Goal: Transaction & Acquisition: Obtain resource

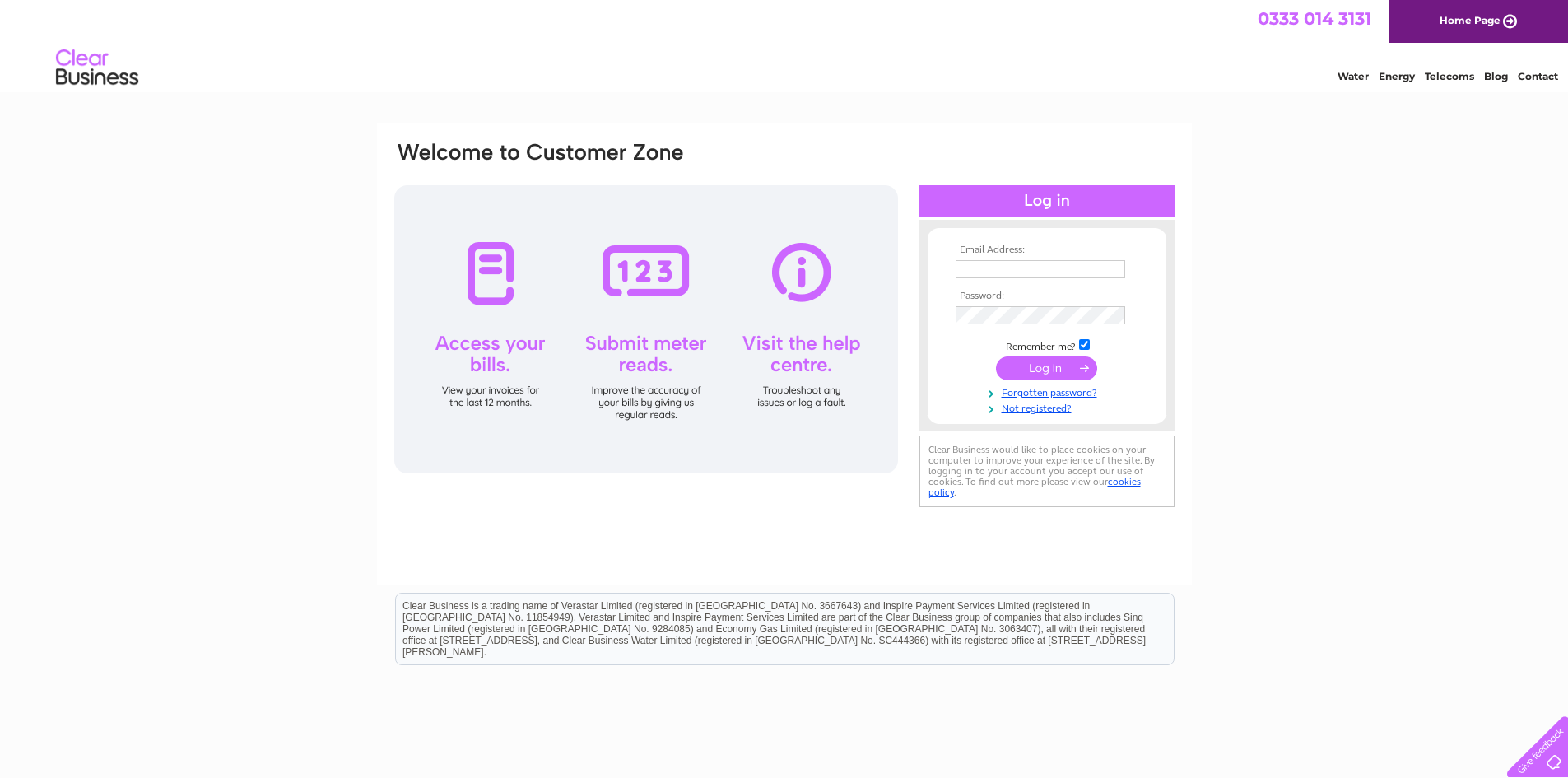
click at [974, 270] on input "text" at bounding box center [1041, 269] width 170 height 18
type input "[EMAIL_ADDRESS][DOMAIN_NAME]"
click at [1043, 358] on input "submit" at bounding box center [1047, 369] width 101 height 23
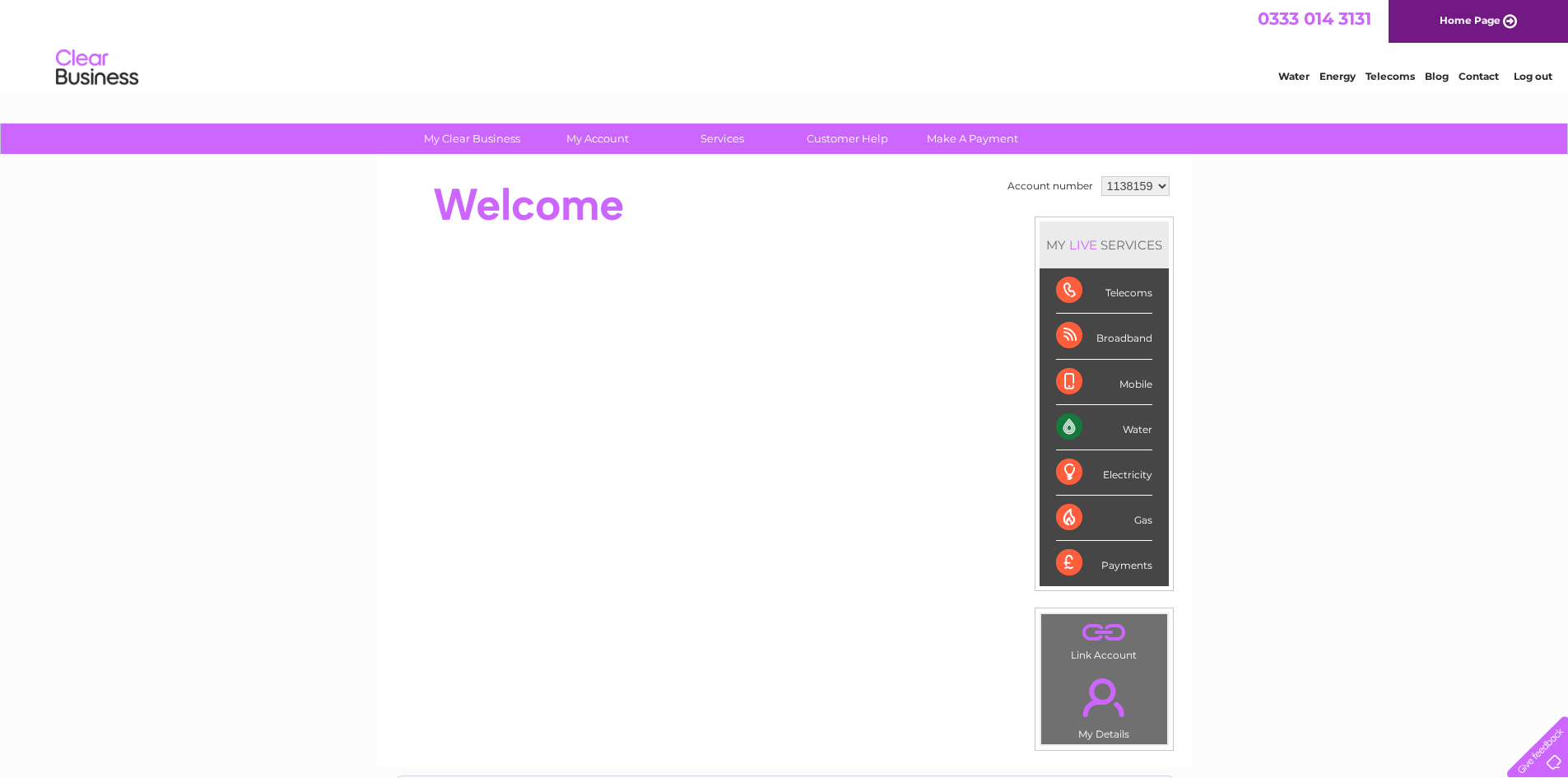
click at [1134, 187] on select "1138159" at bounding box center [1135, 186] width 69 height 20
click at [1163, 192] on select "1138159" at bounding box center [1135, 186] width 69 height 20
click at [1548, 69] on li "Log out" at bounding box center [1533, 76] width 49 height 21
click at [1545, 73] on link "Log out" at bounding box center [1533, 76] width 39 height 12
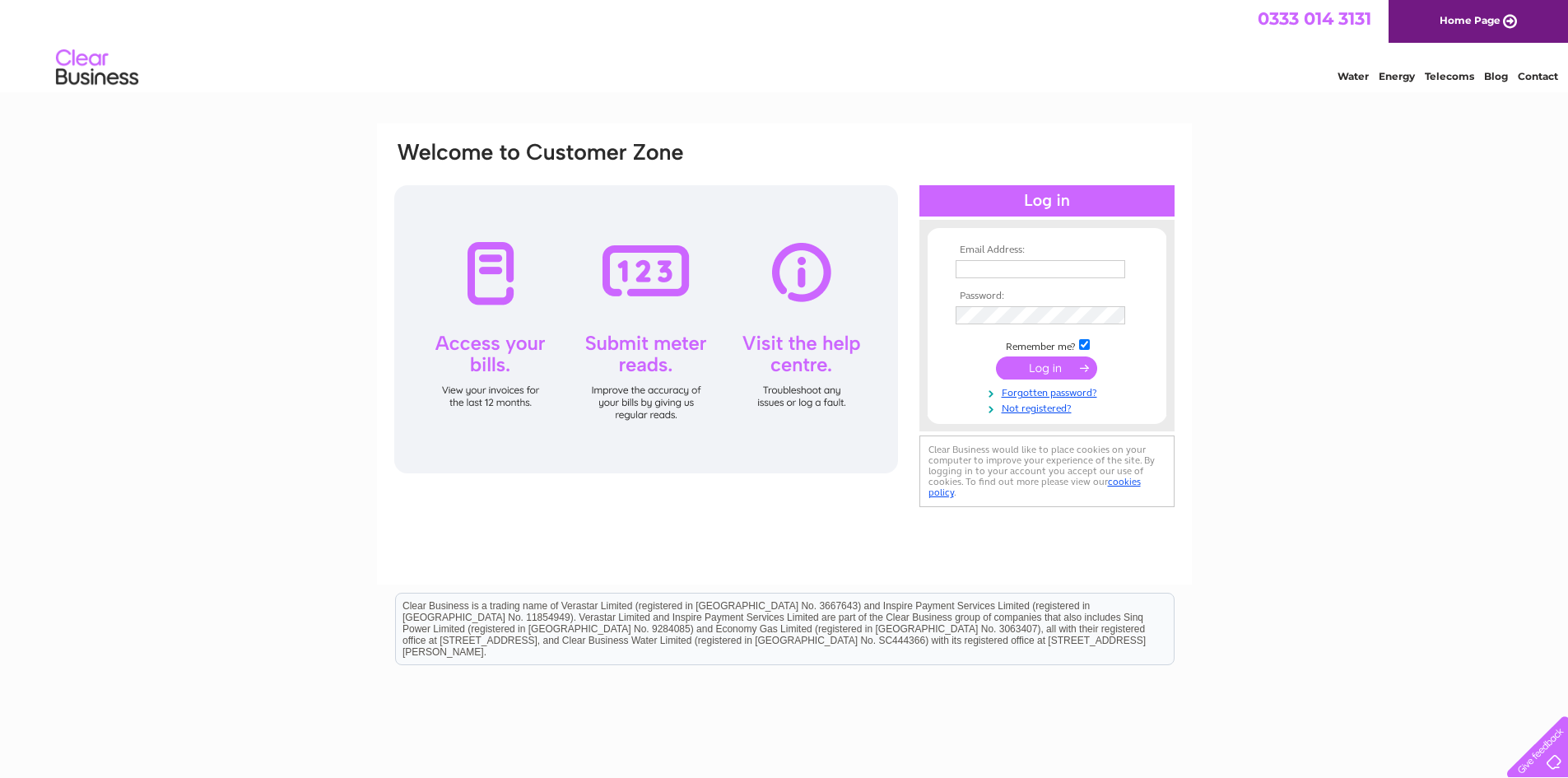
drag, startPoint x: 1002, startPoint y: 271, endPoint x: 1011, endPoint y: 293, distance: 23.8
click at [1002, 271] on input "text" at bounding box center [1041, 269] width 170 height 18
type input "[EMAIL_ADDRESS][DOMAIN_NAME]"
click at [1048, 363] on input "submit" at bounding box center [1047, 369] width 101 height 23
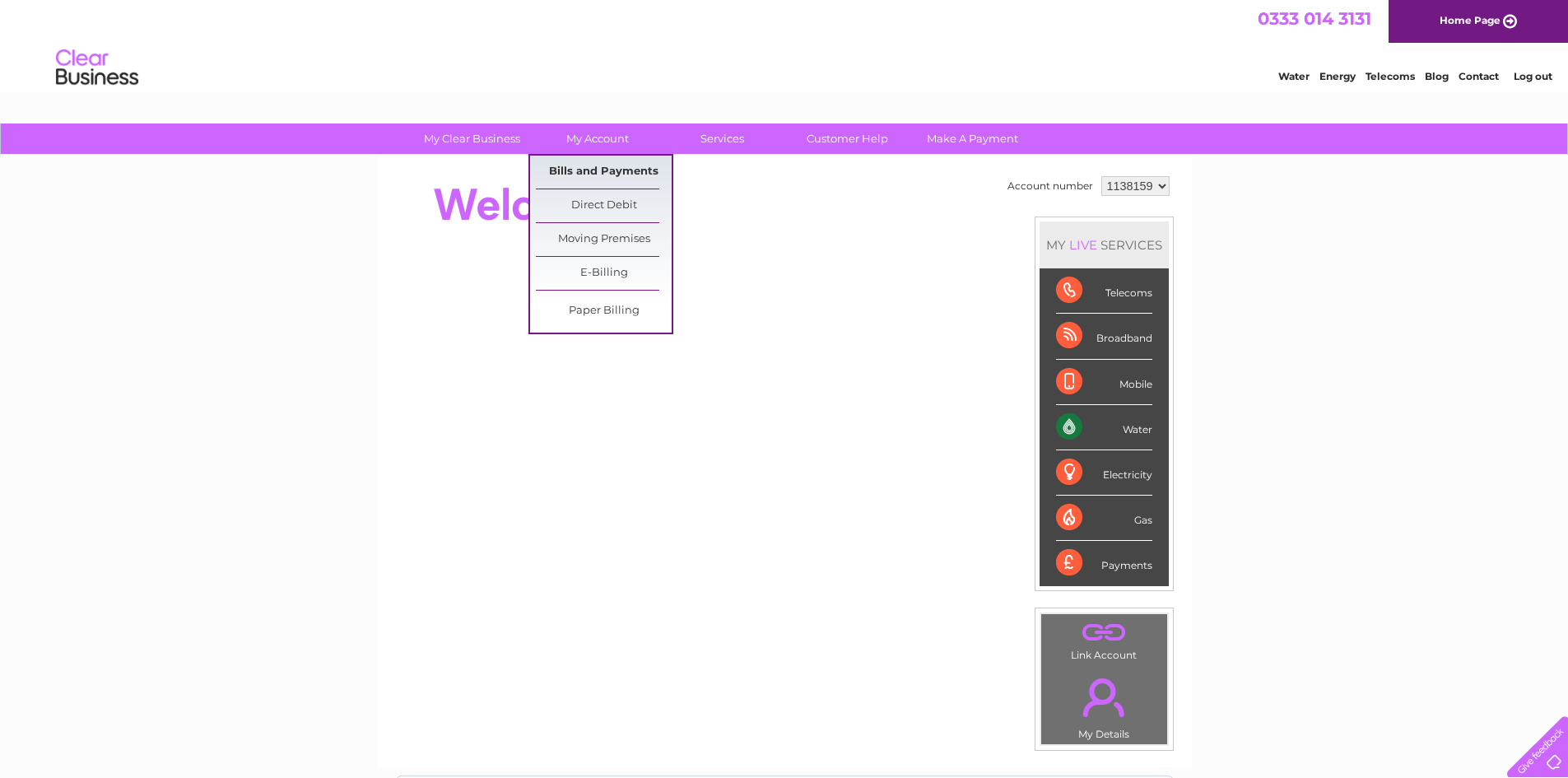
click at [606, 170] on link "Bills and Payments" at bounding box center [604, 172] width 136 height 33
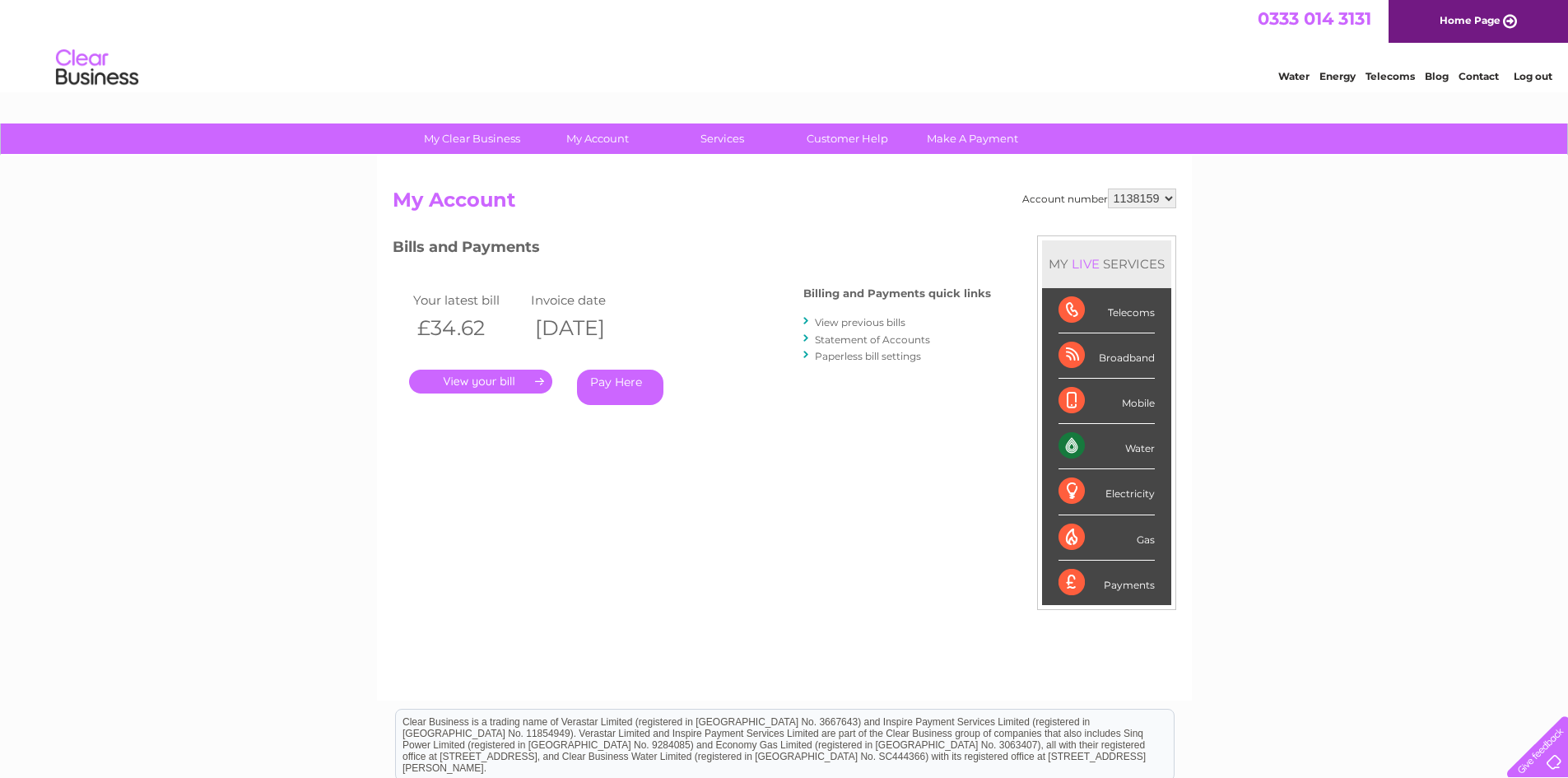
click at [439, 389] on link "." at bounding box center [480, 382] width 143 height 24
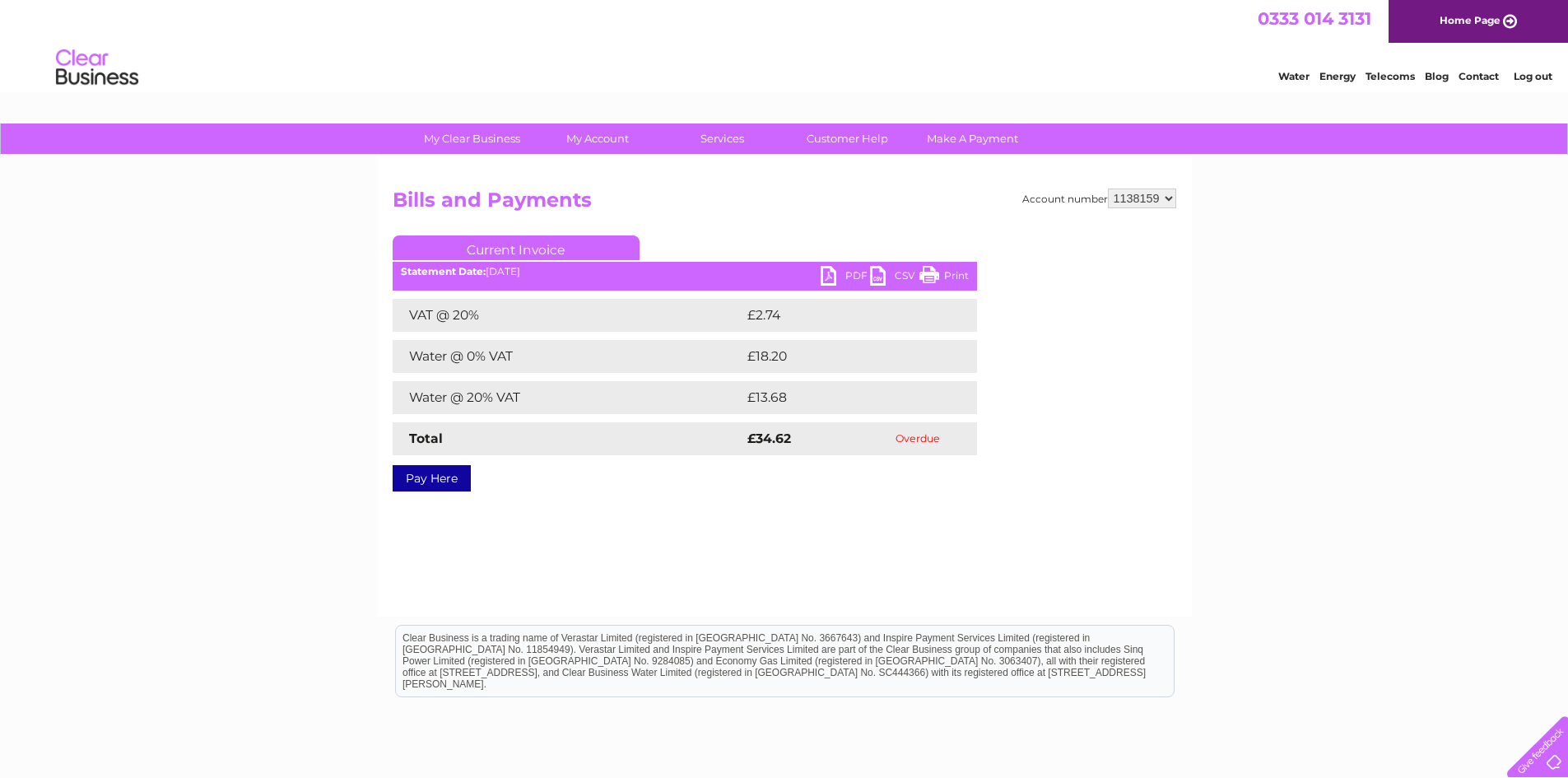
click at [829, 275] on link "PDF" at bounding box center [845, 278] width 49 height 24
